Goal: Submit feedback/report problem: Submit feedback/report problem

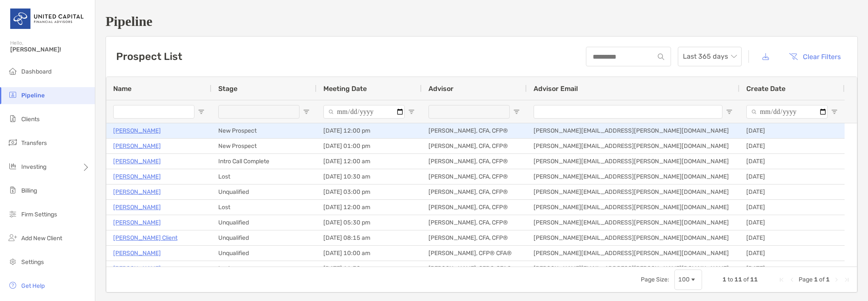
click at [131, 133] on p "[PERSON_NAME]" at bounding box center [137, 130] width 48 height 11
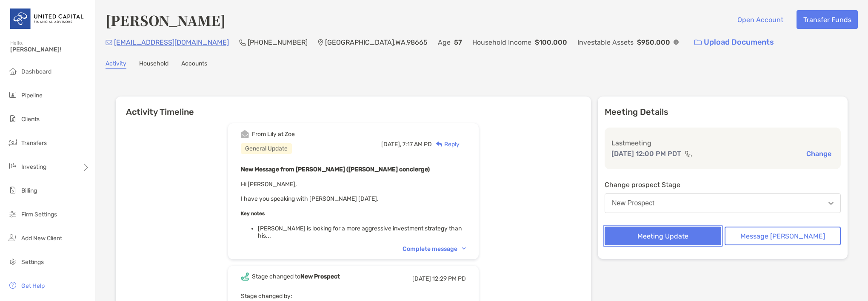
click at [671, 236] on button "Meeting Update" at bounding box center [662, 236] width 117 height 19
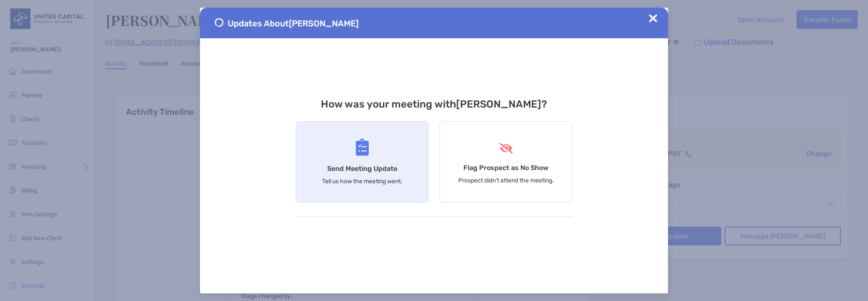
click at [354, 159] on div "Send Meeting Update Tell us how the meeting went." at bounding box center [362, 162] width 133 height 82
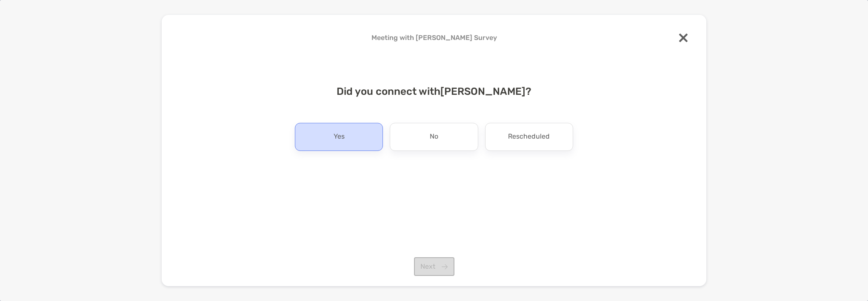
click at [348, 140] on div "Yes" at bounding box center [339, 137] width 88 height 28
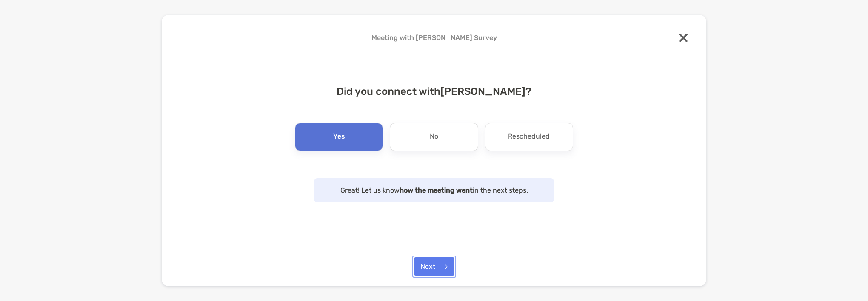
click at [437, 269] on button "Next" at bounding box center [434, 266] width 40 height 19
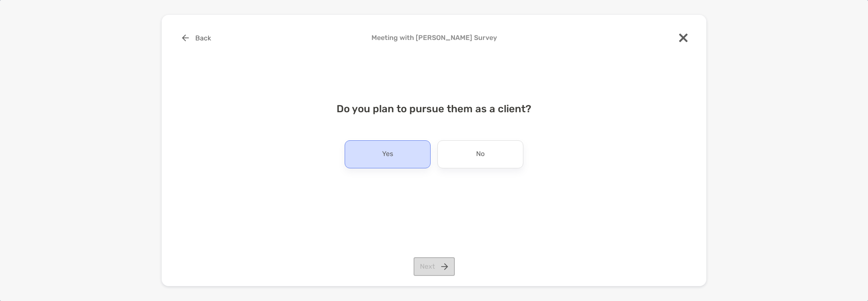
click at [390, 154] on p "Yes" at bounding box center [387, 155] width 11 height 14
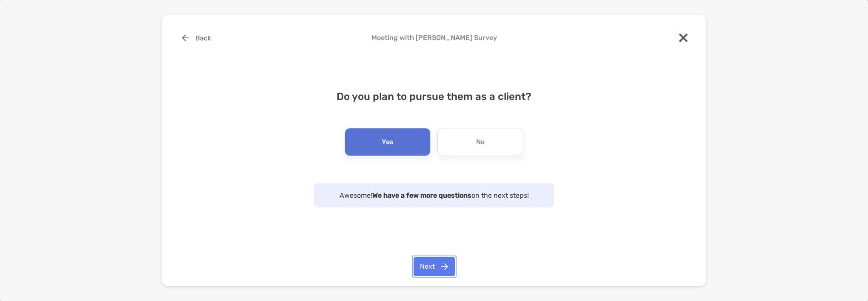
click at [427, 266] on button "Next" at bounding box center [433, 266] width 41 height 19
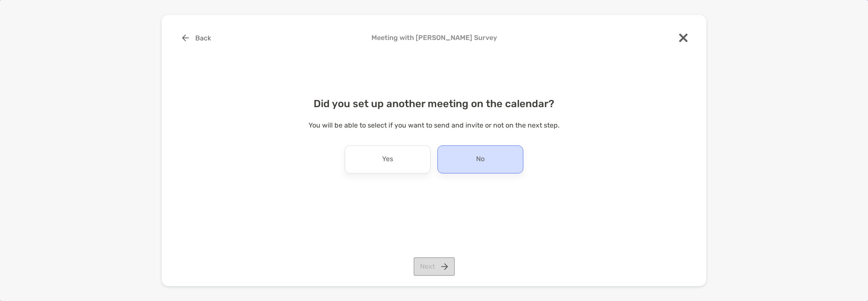
click at [479, 157] on p "No" at bounding box center [480, 160] width 9 height 14
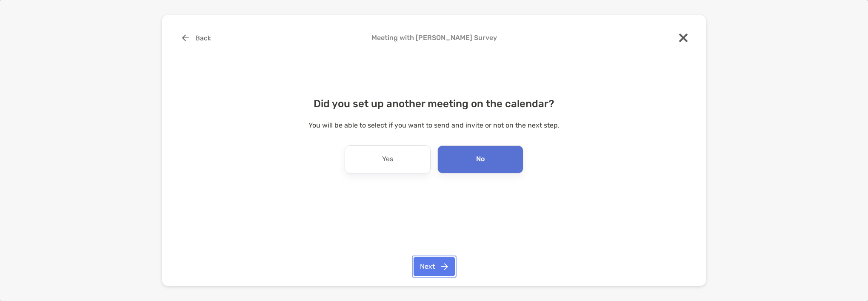
click at [431, 267] on button "Next" at bounding box center [433, 266] width 41 height 19
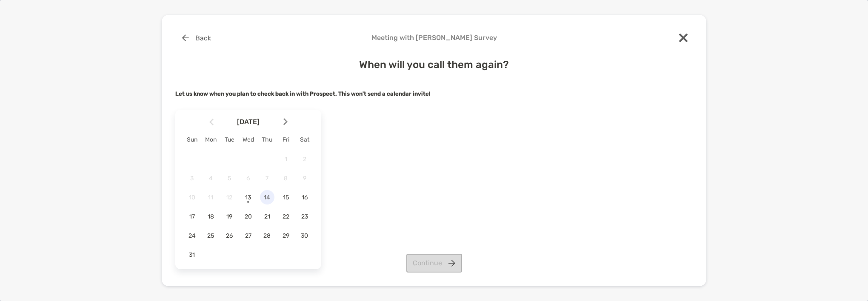
click at [267, 197] on span "14" at bounding box center [267, 197] width 14 height 7
click at [430, 265] on button "Continue" at bounding box center [434, 263] width 56 height 19
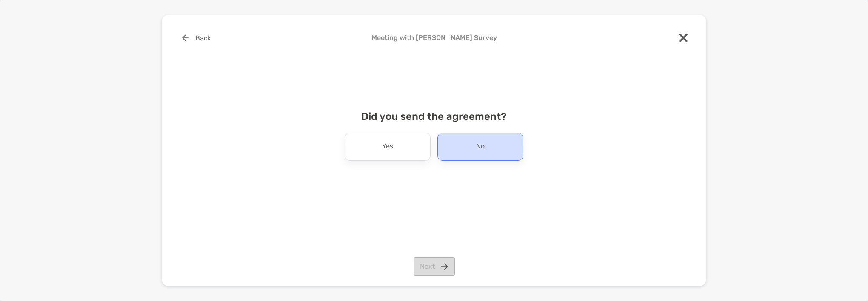
click at [462, 149] on div "No" at bounding box center [480, 147] width 86 height 28
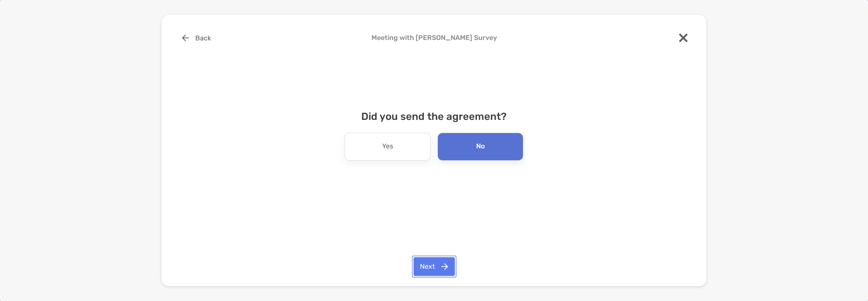
click at [431, 263] on button "Next" at bounding box center [433, 266] width 41 height 19
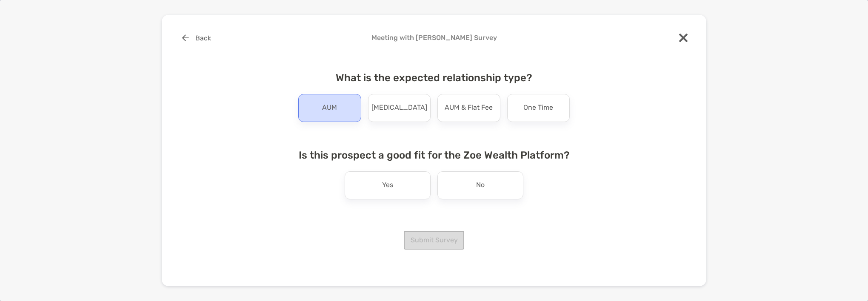
click at [325, 109] on p "AUM" at bounding box center [329, 108] width 15 height 14
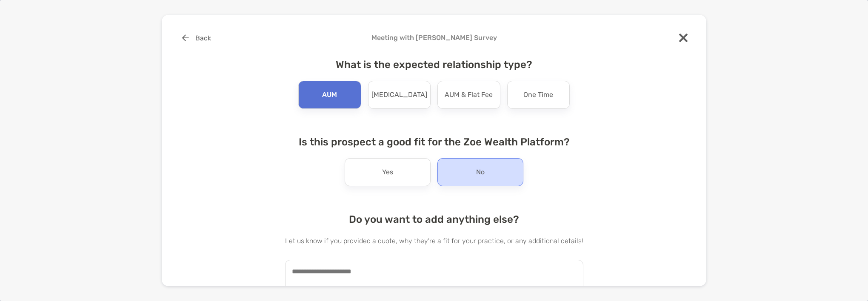
drag, startPoint x: 469, startPoint y: 179, endPoint x: 469, endPoint y: 172, distance: 6.8
click at [468, 179] on div "No" at bounding box center [480, 172] width 86 height 28
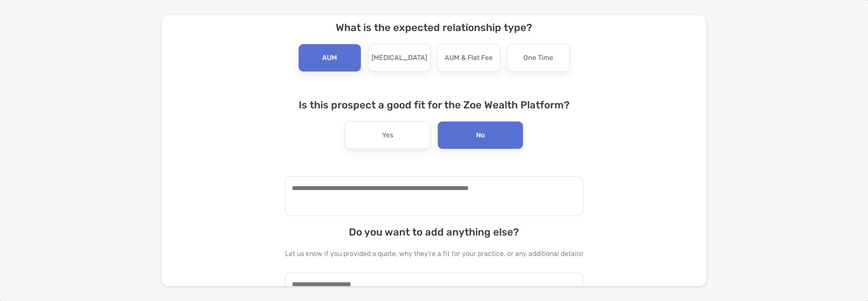
scroll to position [85, 0]
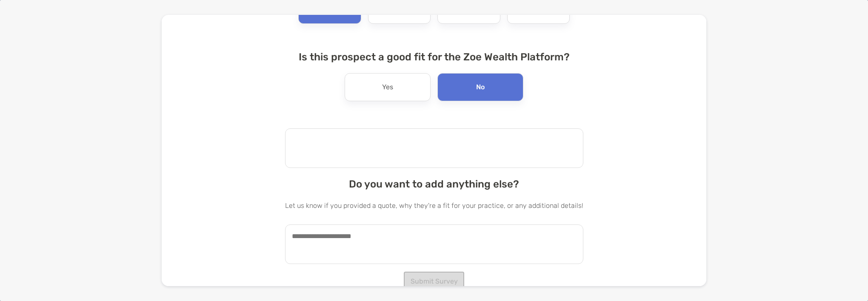
click at [302, 143] on textarea at bounding box center [434, 148] width 298 height 40
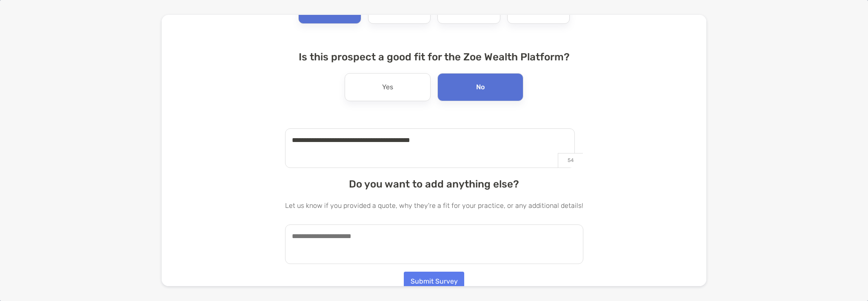
scroll to position [90, 0]
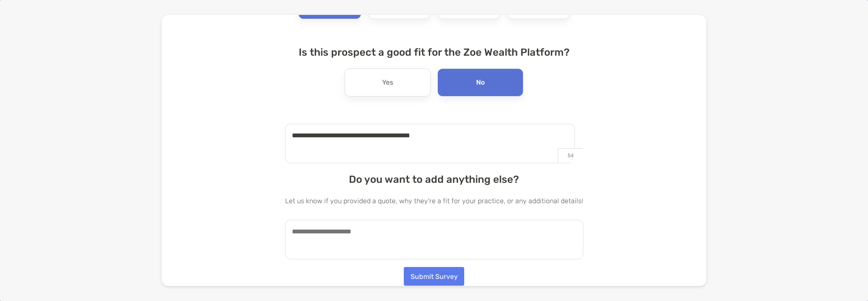
type textarea "**********"
click at [419, 276] on button "Submit Survey" at bounding box center [434, 276] width 60 height 19
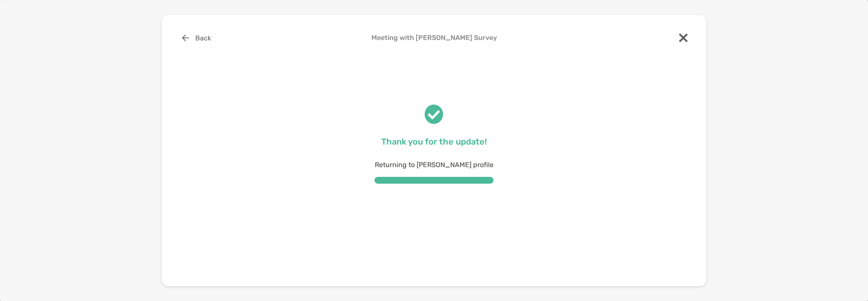
scroll to position [0, 0]
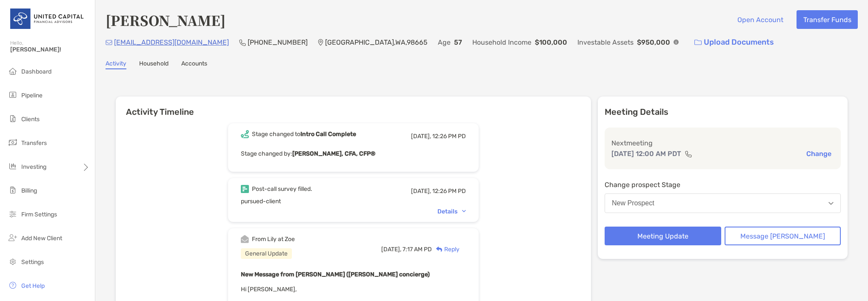
drag, startPoint x: 154, startPoint y: 43, endPoint x: 366, endPoint y: 67, distance: 213.6
click at [366, 67] on div "Activity Household Accounts" at bounding box center [481, 64] width 752 height 9
drag, startPoint x: 149, startPoint y: 41, endPoint x: 350, endPoint y: 77, distance: 204.5
click at [350, 78] on div "Activity Timeline Stage changed to Intro Call Complete Today, 12:26 PM PD Stage…" at bounding box center [481, 292] width 752 height 428
click at [156, 44] on p "kkuhn52@gmail.com" at bounding box center [171, 42] width 115 height 11
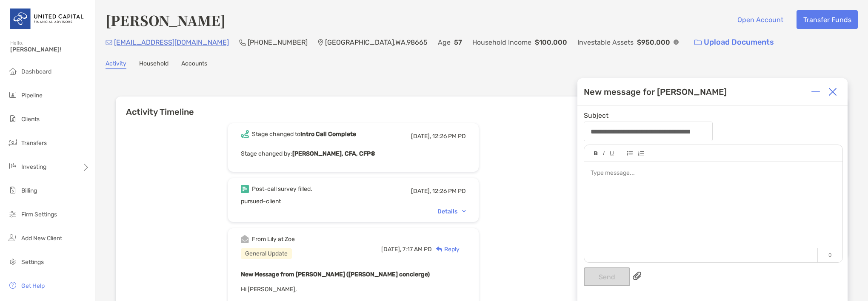
click at [833, 93] on img at bounding box center [832, 92] width 9 height 9
